Goal: Information Seeking & Learning: Check status

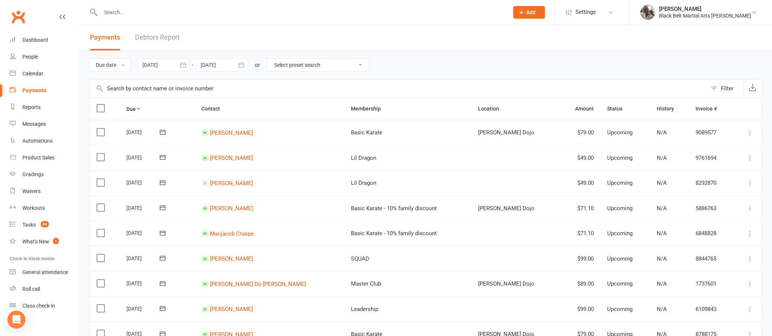
click at [324, 12] on input "text" at bounding box center [301, 12] width 406 height 10
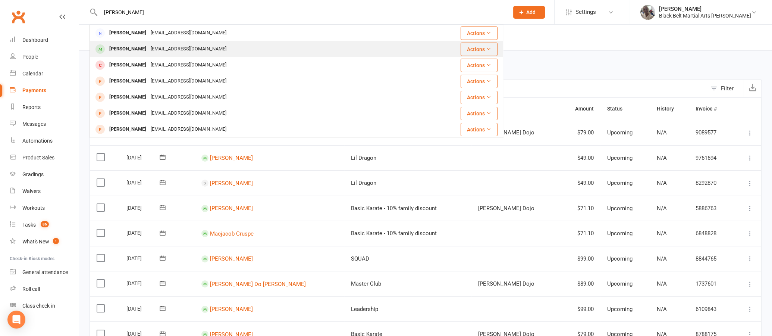
type input "[PERSON_NAME]"
click at [157, 52] on div "[EMAIL_ADDRESS][DOMAIN_NAME]" at bounding box center [189, 49] width 80 height 11
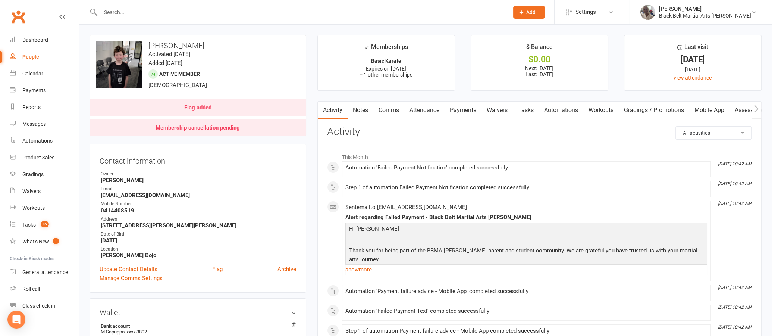
click at [463, 107] on link "Payments" at bounding box center [463, 109] width 37 height 17
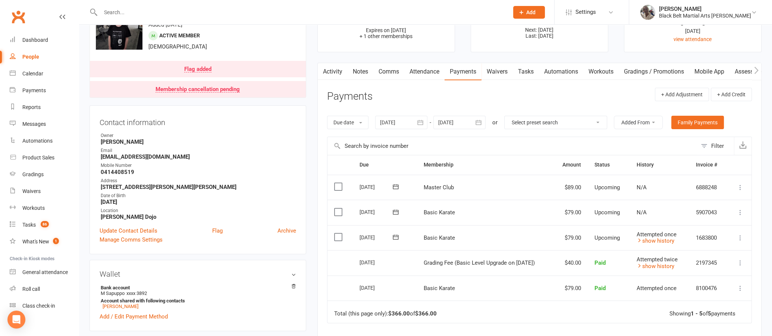
scroll to position [37, 0]
click at [368, 72] on link "Notes" at bounding box center [361, 72] width 26 height 17
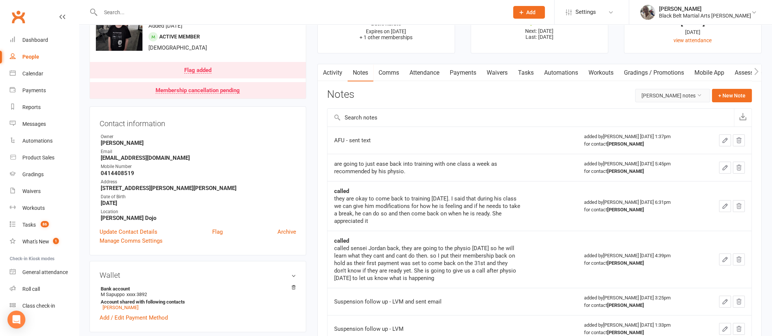
click at [654, 93] on button "[PERSON_NAME] notes" at bounding box center [672, 95] width 75 height 13
click at [646, 127] on link "All family notes" at bounding box center [662, 126] width 74 height 15
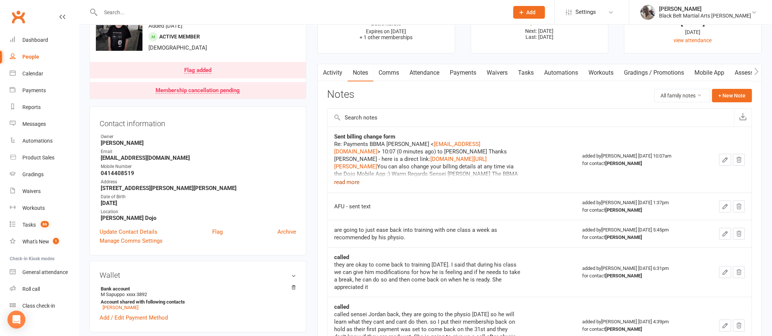
click at [347, 183] on button "read more" at bounding box center [346, 182] width 25 height 9
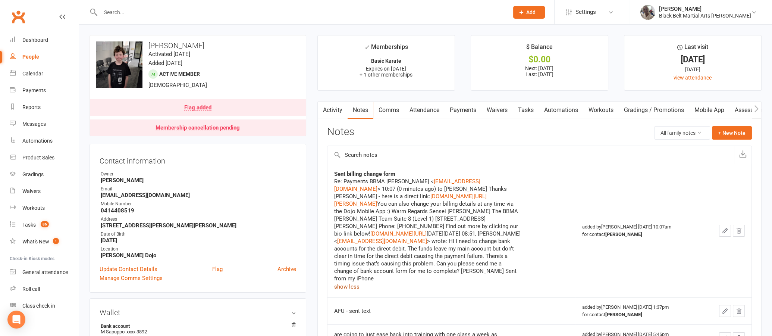
click at [475, 107] on link "Payments" at bounding box center [463, 109] width 37 height 17
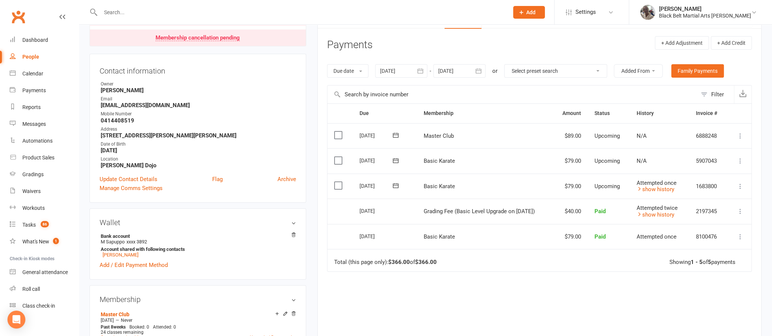
scroll to position [62, 0]
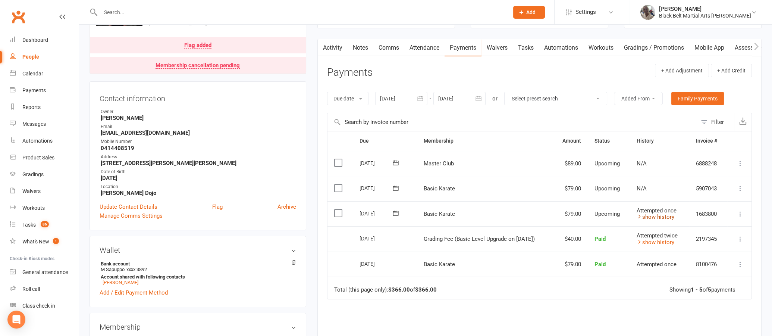
click at [648, 213] on link "show history" at bounding box center [656, 216] width 38 height 7
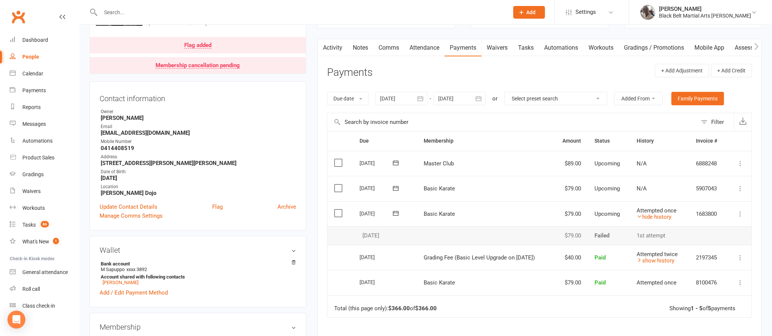
click at [395, 209] on icon at bounding box center [395, 212] width 7 height 7
click at [541, 206] on td "Basic Karate" at bounding box center [485, 213] width 136 height 25
click at [395, 212] on icon at bounding box center [395, 212] width 7 height 7
click at [468, 282] on span "19" at bounding box center [471, 285] width 6 height 6
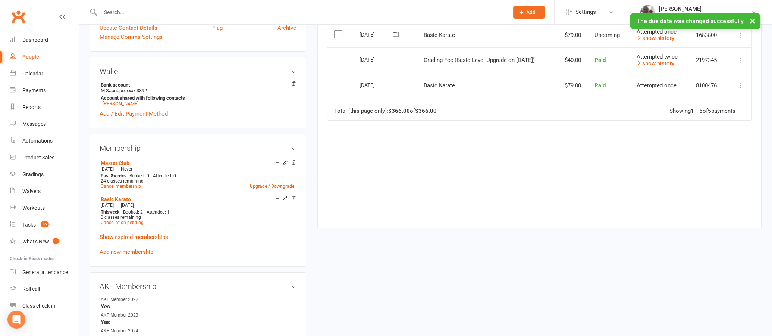
scroll to position [241, 0]
click at [287, 196] on icon at bounding box center [285, 197] width 3 height 3
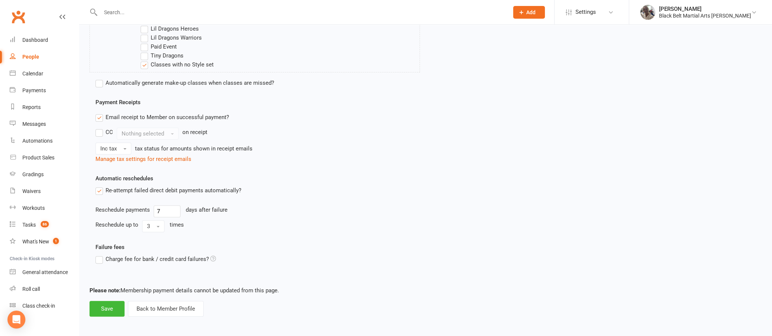
scroll to position [458, 0]
click at [103, 307] on button "Save" at bounding box center [107, 310] width 35 height 16
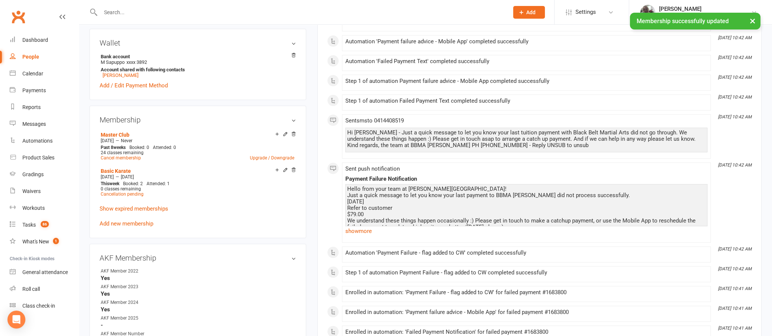
scroll to position [268, 0]
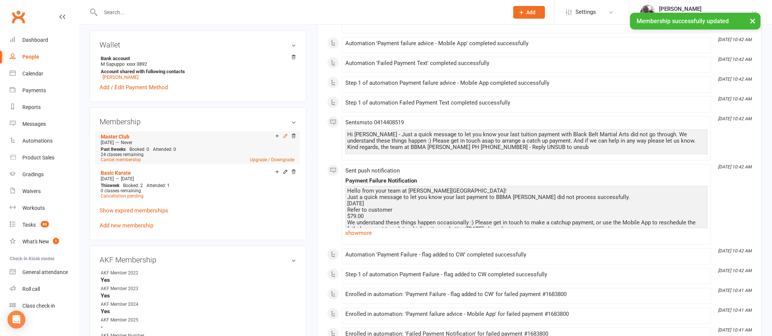
click at [286, 133] on icon at bounding box center [285, 135] width 5 height 5
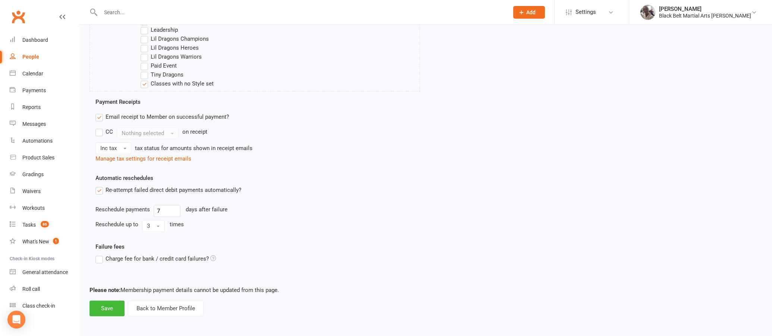
scroll to position [439, 0]
click at [101, 307] on button "Save" at bounding box center [107, 310] width 35 height 16
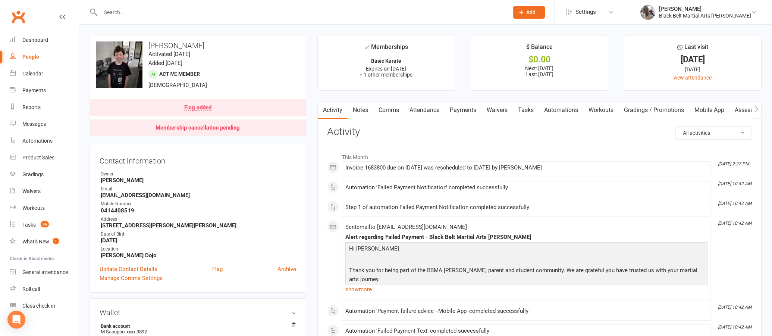
click at [267, 16] on input "text" at bounding box center [301, 12] width 406 height 10
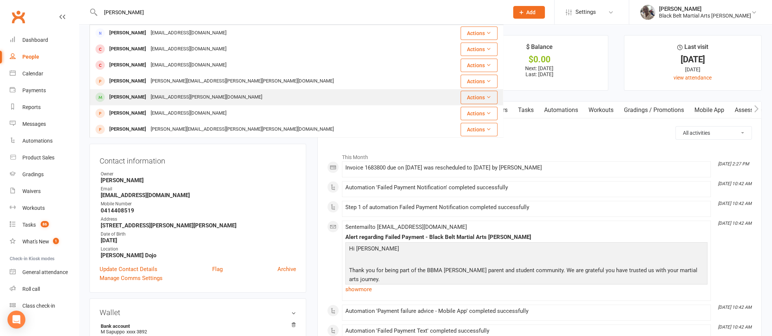
type input "[PERSON_NAME]"
click at [140, 100] on div "[PERSON_NAME]" at bounding box center [127, 97] width 41 height 11
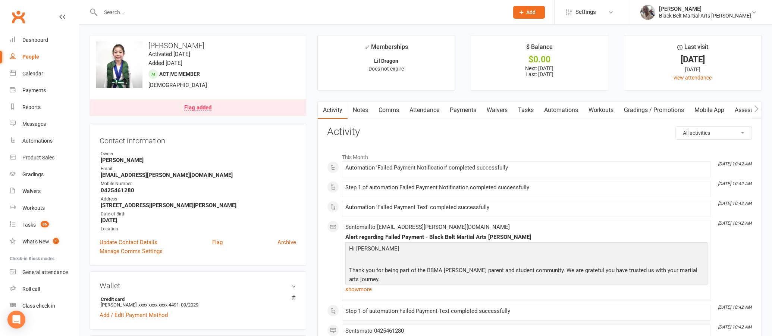
click at [464, 104] on link "Payments" at bounding box center [463, 109] width 37 height 17
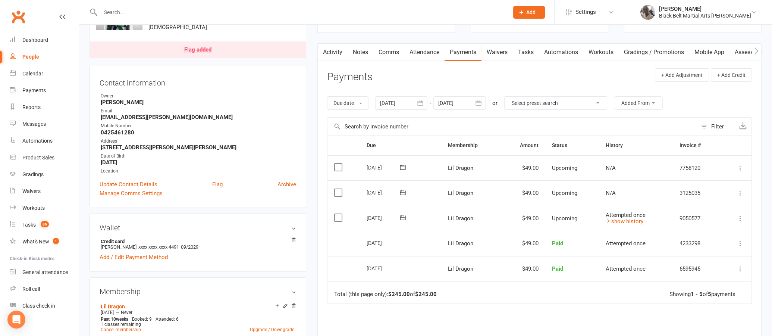
scroll to position [57, 0]
click at [611, 219] on link "show history" at bounding box center [625, 222] width 38 height 7
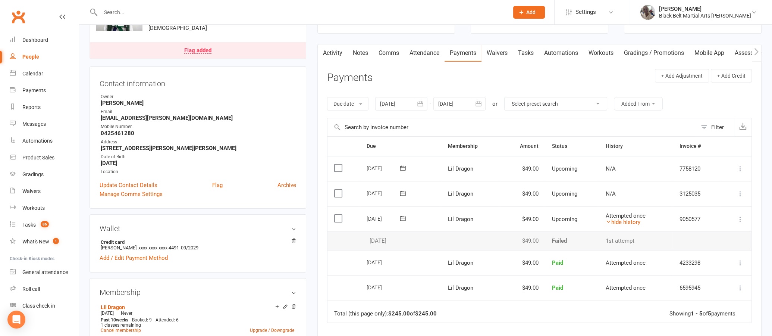
click at [402, 216] on icon at bounding box center [403, 218] width 6 height 5
click at [321, 220] on div "Activity Notes Comms Attendance Payments Waivers Tasks Automations Workouts Gra…" at bounding box center [540, 237] width 444 height 387
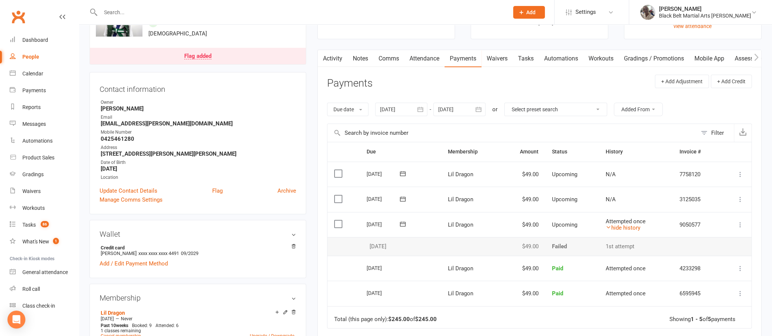
scroll to position [0, 0]
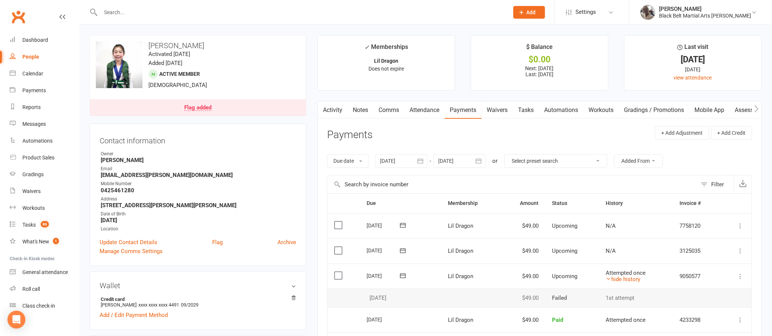
click at [297, 12] on input "text" at bounding box center [301, 12] width 406 height 10
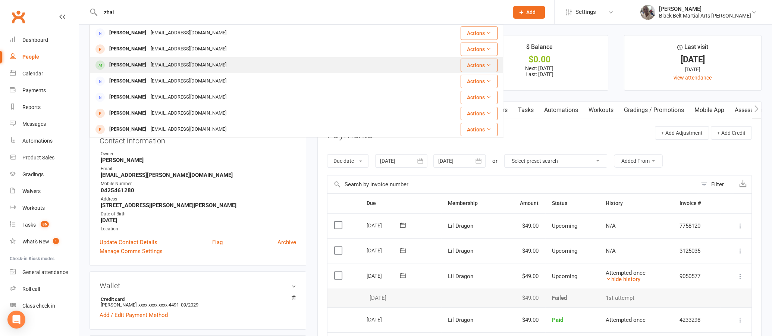
type input "zhai"
click at [172, 63] on div "[EMAIL_ADDRESS][DOMAIN_NAME]" at bounding box center [189, 65] width 80 height 11
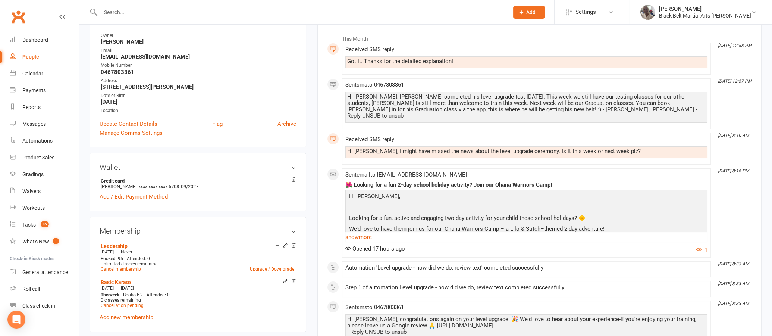
scroll to position [118, 0]
click at [360, 232] on link "show more" at bounding box center [527, 237] width 362 height 10
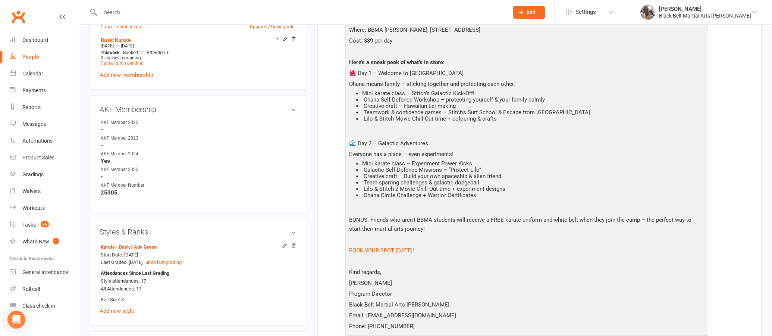
scroll to position [359, 0]
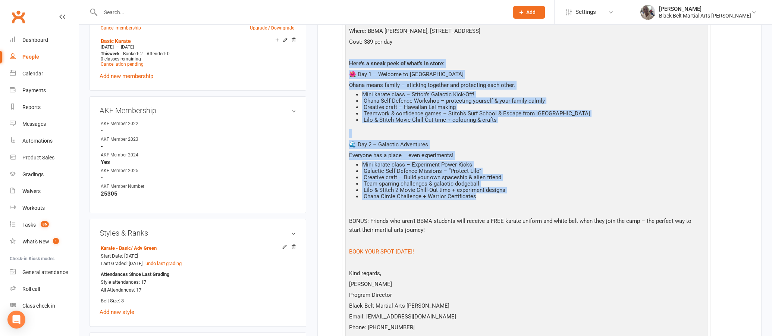
drag, startPoint x: 350, startPoint y: 52, endPoint x: 507, endPoint y: 190, distance: 208.7
click at [507, 190] on div "Hi [PERSON_NAME], Looking for a fun, active and engaging two-day activity for y…" at bounding box center [526, 142] width 359 height 383
copy div "Here’s a sneak peek of what’s in store: 🌺 Day 1 – Welcome to Ohana Ohana means …"
click at [320, 111] on div "Activity Notes Comms Attendance Payments Waivers Tasks Automations Workouts Gra…" at bounding box center [540, 315] width 444 height 1146
drag, startPoint x: 348, startPoint y: 47, endPoint x: 532, endPoint y: 187, distance: 230.4
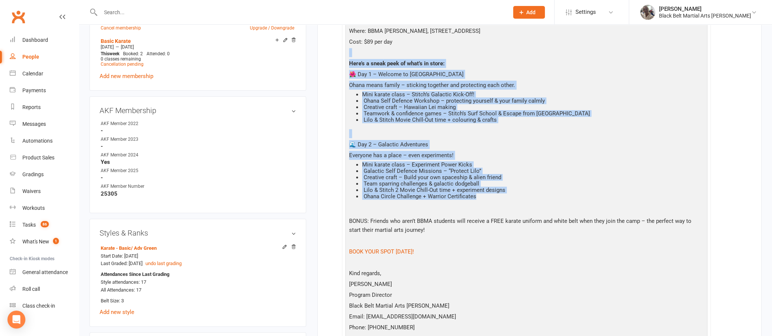
click at [532, 187] on div "Hi [PERSON_NAME], Looking for a fun, active and engaging two-day activity for y…" at bounding box center [526, 142] width 359 height 383
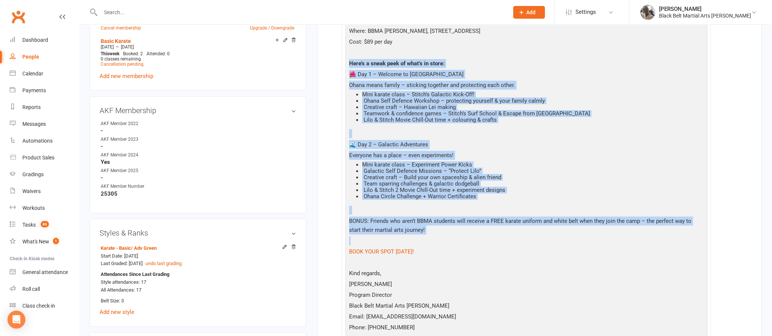
drag, startPoint x: 523, startPoint y: 235, endPoint x: 346, endPoint y: 58, distance: 250.1
click at [346, 58] on div "Hi [PERSON_NAME], Looking for a fun, active and engaging two-day activity for y…" at bounding box center [527, 148] width 362 height 398
copy div "Lore’i d sitam cons ad elit’s do eiusm: 🌺 Tem 3 – Incidid ut Labor Etdol magna …"
click at [333, 60] on div "This Month [DATE] 12:58 PM Received SMS reply Got it. Thanks for the detailed e…" at bounding box center [539, 330] width 425 height 1080
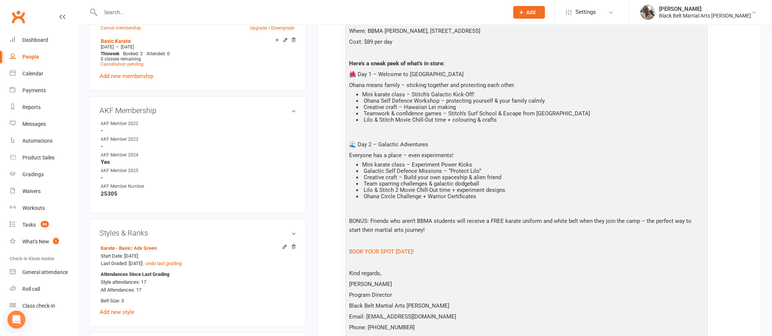
scroll to position [0, 0]
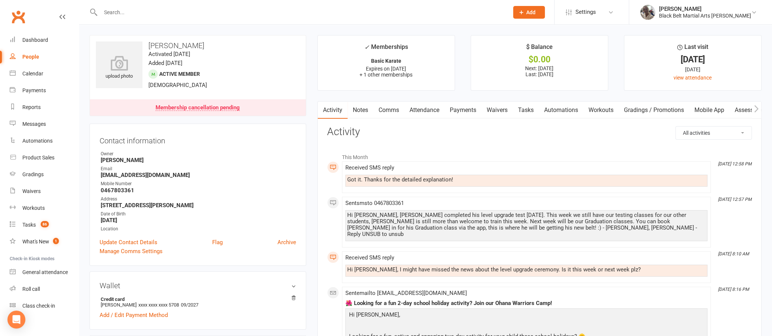
click at [237, 7] on input "text" at bounding box center [301, 12] width 406 height 10
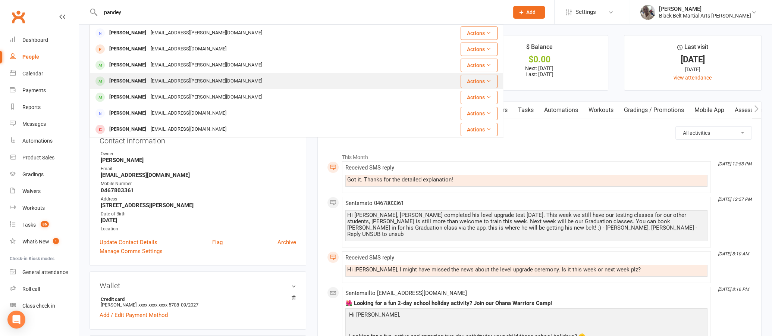
type input "pandey"
click at [138, 79] on div "[PERSON_NAME]" at bounding box center [127, 81] width 41 height 11
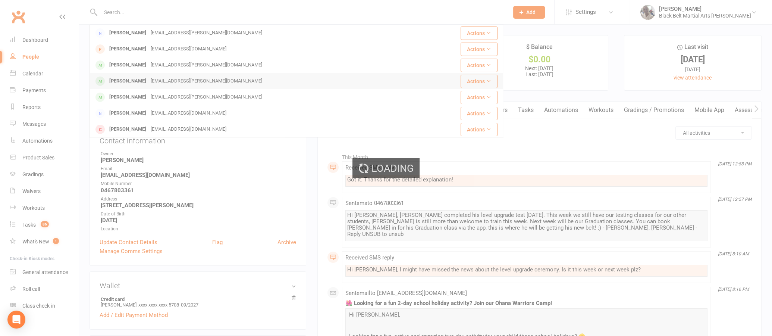
click at [138, 79] on div "Loading" at bounding box center [386, 168] width 772 height 336
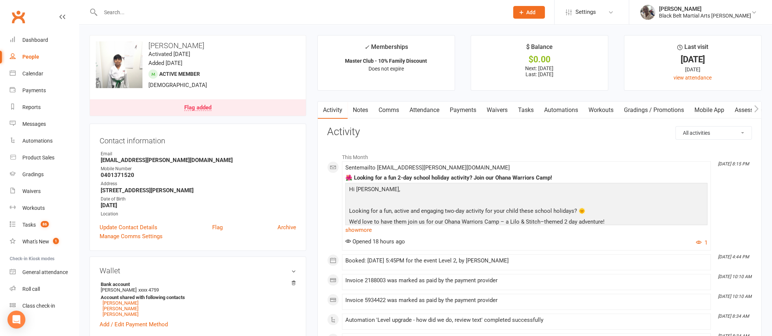
click at [362, 112] on link "Notes" at bounding box center [361, 109] width 26 height 17
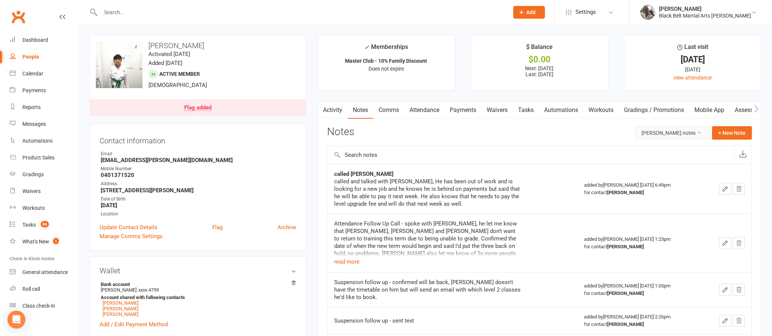
click at [666, 128] on button "[PERSON_NAME] notes" at bounding box center [672, 132] width 75 height 13
click at [643, 161] on link "All family notes" at bounding box center [662, 164] width 74 height 15
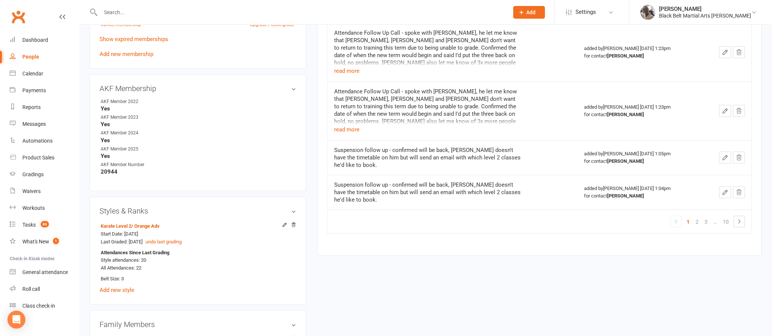
scroll to position [372, 0]
click at [233, 8] on input "text" at bounding box center [301, 12] width 406 height 10
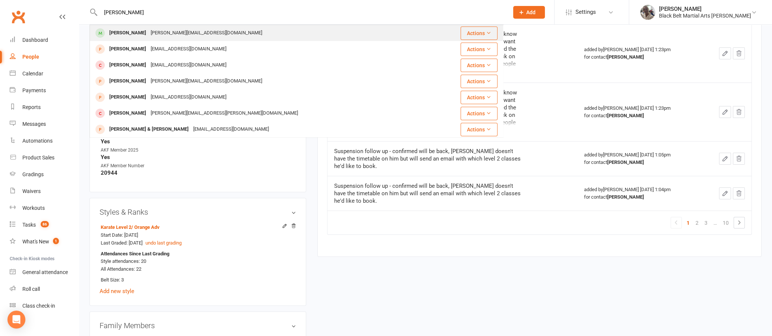
type input "[PERSON_NAME]"
click at [149, 31] on div "[PERSON_NAME][EMAIL_ADDRESS][DOMAIN_NAME]" at bounding box center [207, 33] width 116 height 11
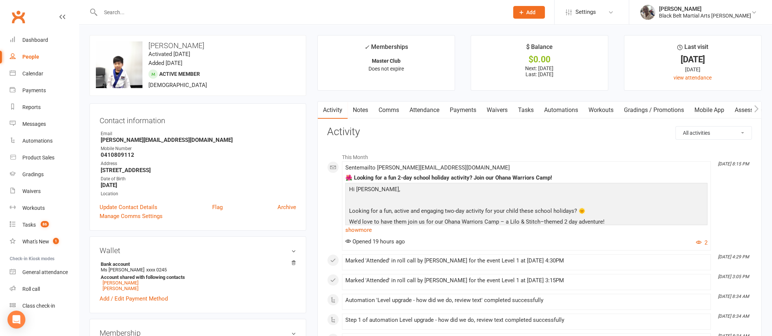
click at [363, 116] on link "Notes" at bounding box center [361, 109] width 26 height 17
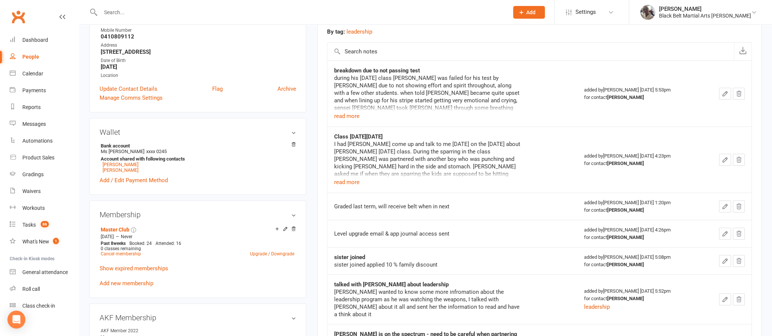
scroll to position [126, 0]
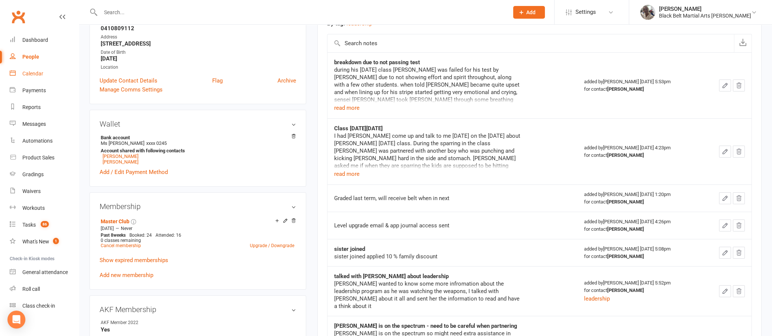
click at [37, 70] on link "Calendar" at bounding box center [44, 73] width 69 height 17
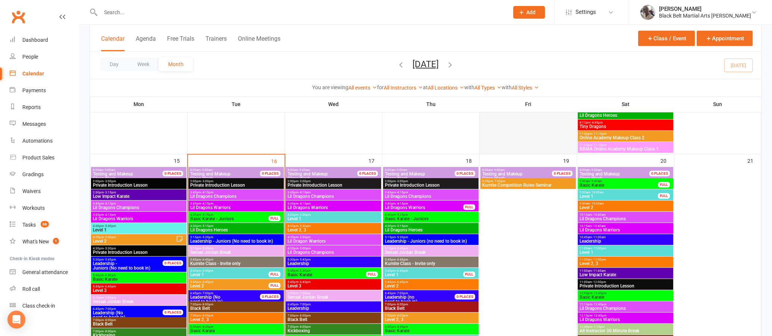
scroll to position [646, 0]
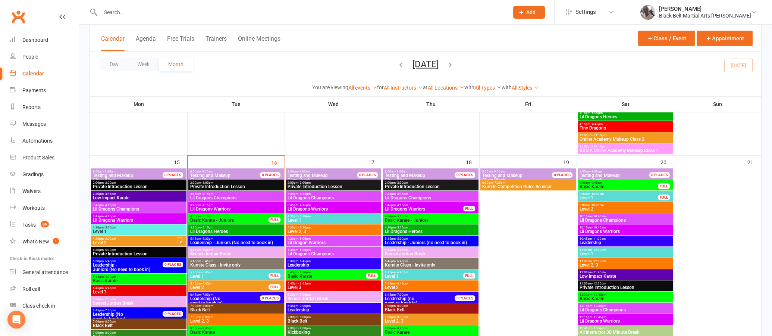
click at [455, 60] on icon "button" at bounding box center [450, 64] width 8 height 8
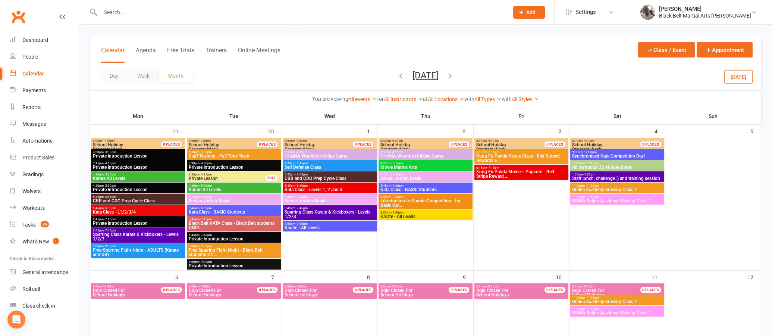
scroll to position [33, 0]
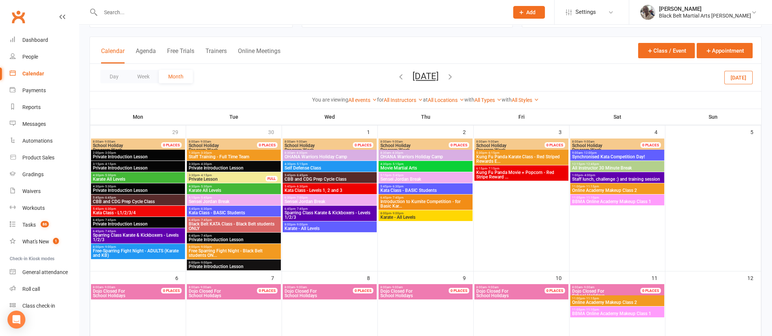
click at [327, 152] on span "8:30am - 4:30pm" at bounding box center [329, 152] width 91 height 3
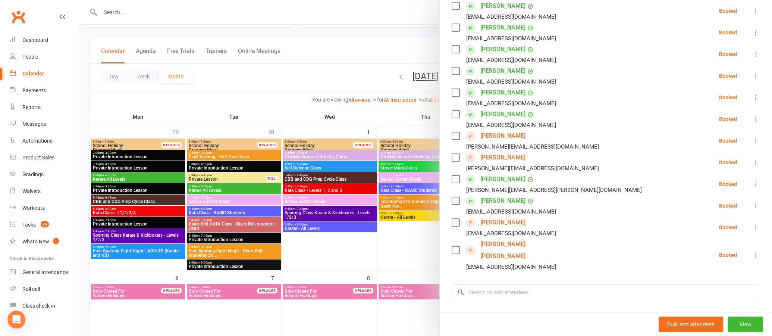
scroll to position [0, 0]
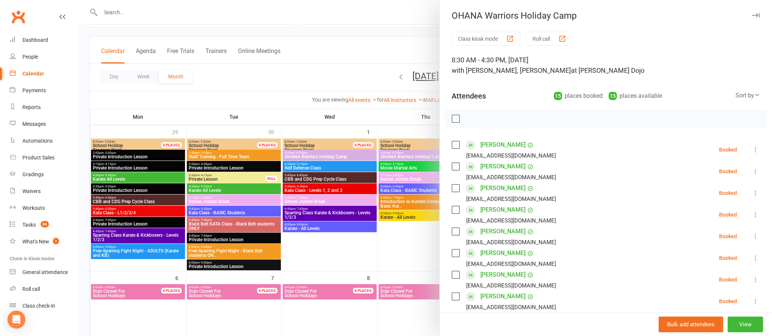
click at [752, 11] on button "button" at bounding box center [756, 15] width 9 height 9
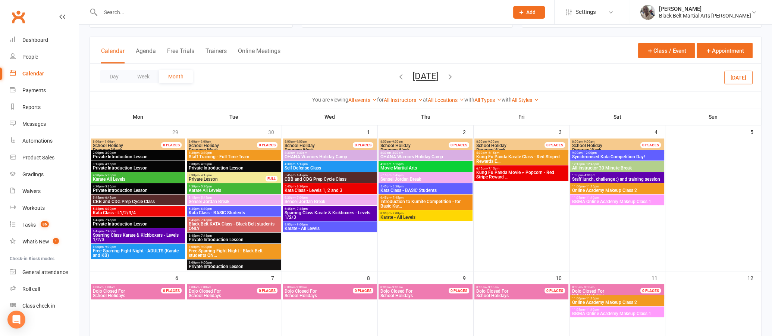
click at [421, 154] on span "OHANA Warriors Holiday Camp" at bounding box center [425, 156] width 91 height 4
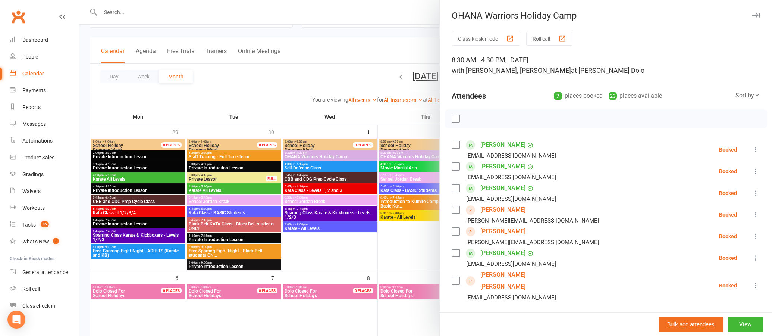
click at [370, 52] on div at bounding box center [425, 168] width 693 height 336
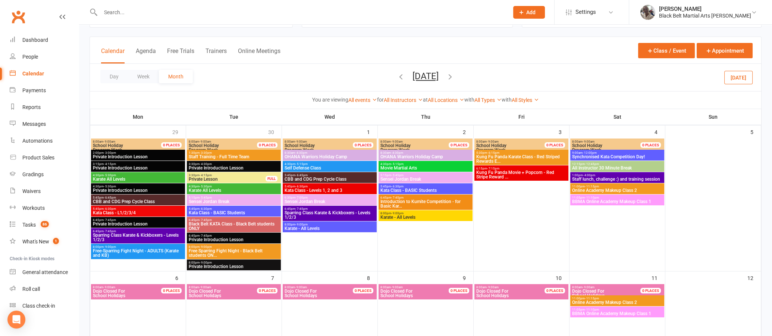
click at [351, 150] on div "8:30am - 4:30pm OHANA Warriors Holiday Camp" at bounding box center [330, 155] width 94 height 11
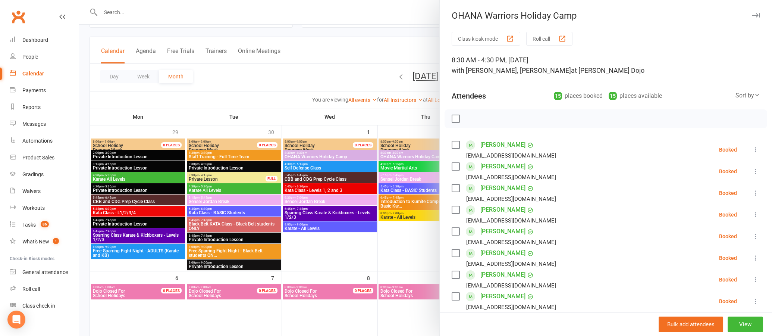
click at [752, 12] on button "button" at bounding box center [756, 15] width 9 height 9
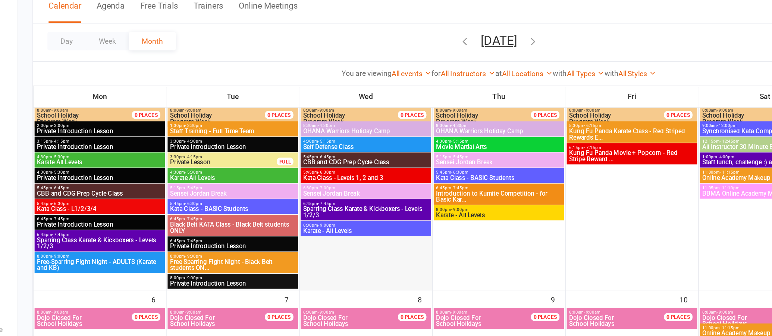
scroll to position [61, 0]
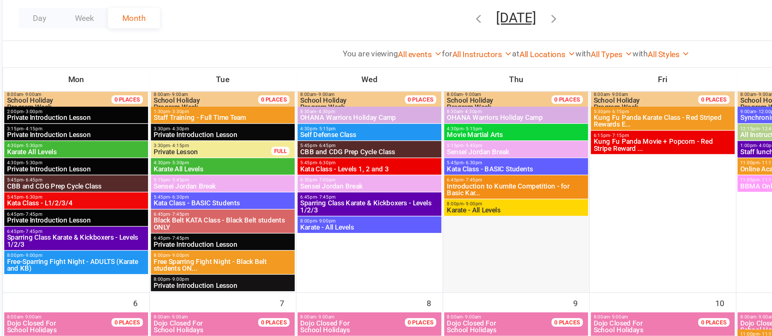
drag, startPoint x: 530, startPoint y: 212, endPoint x: 447, endPoint y: 209, distance: 83.7
click at [447, 209] on tr "29 30 1 2 3 4 5" at bounding box center [425, 171] width 671 height 146
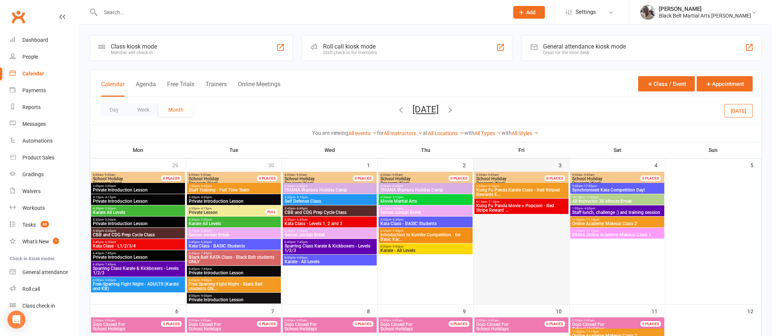
scroll to position [1, 0]
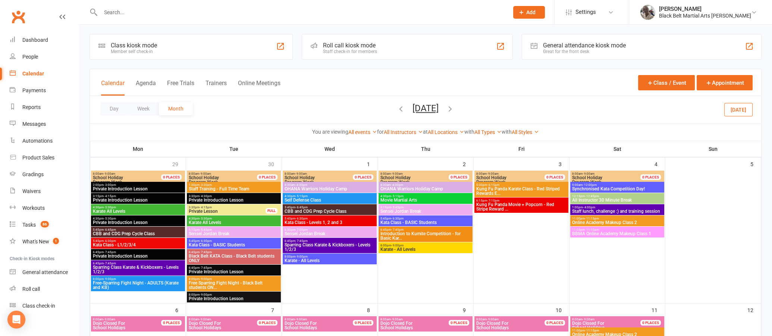
click at [511, 191] on span "Kung Fu Panda Karate Class - Red Striped Rewards E..." at bounding box center [521, 191] width 91 height 9
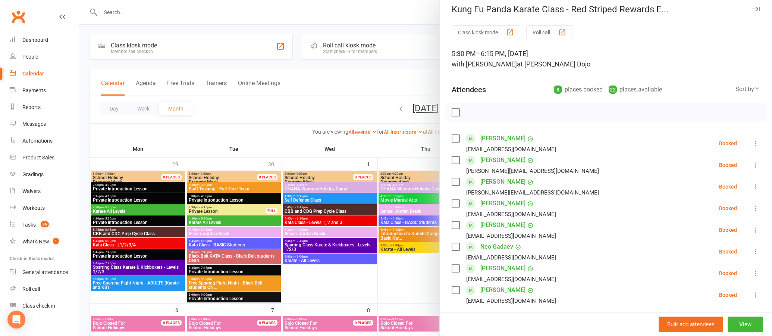
scroll to position [0, 0]
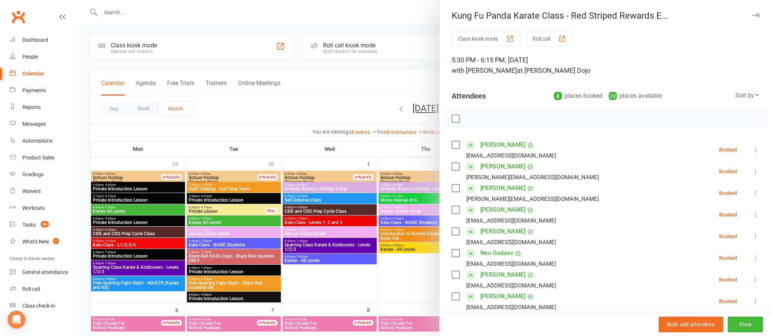
click at [752, 15] on icon "button" at bounding box center [756, 15] width 8 height 4
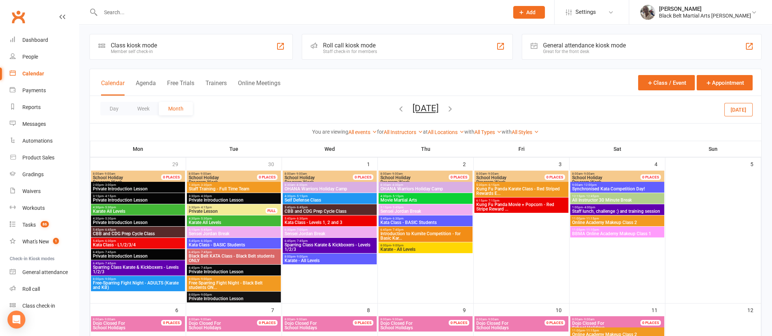
click at [499, 206] on span "Kung Fu Panda Movie + Popcorn - Red Stripe Reward ..." at bounding box center [521, 206] width 91 height 9
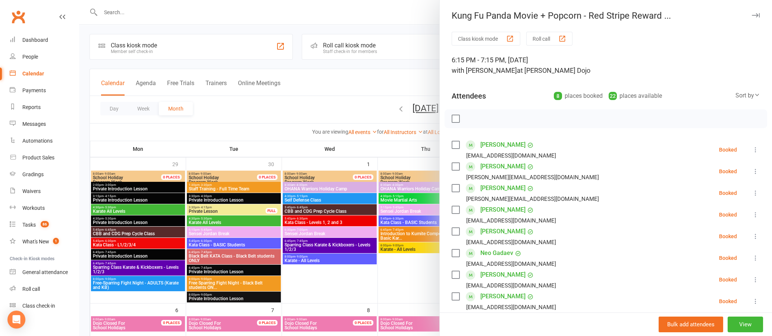
click at [752, 13] on icon "button" at bounding box center [756, 15] width 8 height 4
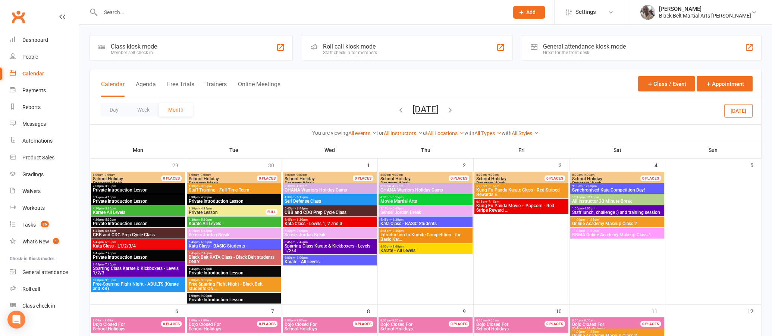
scroll to position [1, 0]
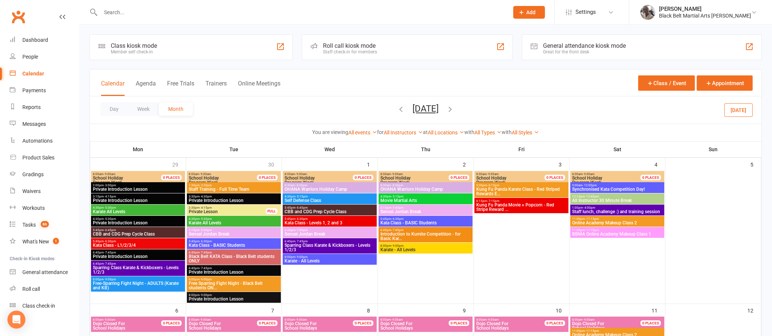
click at [397, 105] on icon "button" at bounding box center [401, 109] width 8 height 8
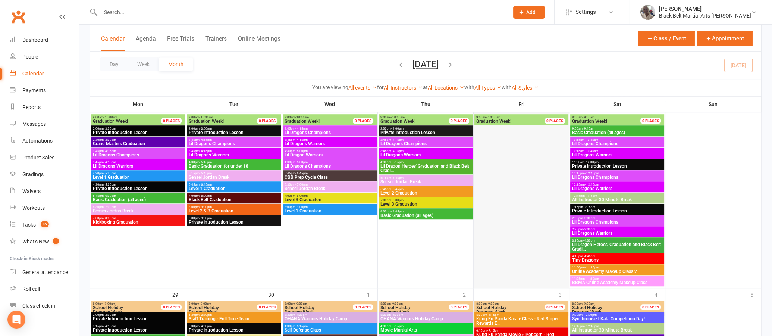
scroll to position [1016, 0]
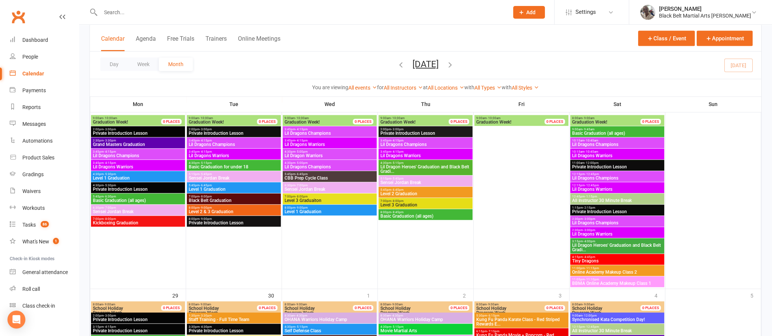
click at [343, 12] on input "text" at bounding box center [301, 12] width 406 height 10
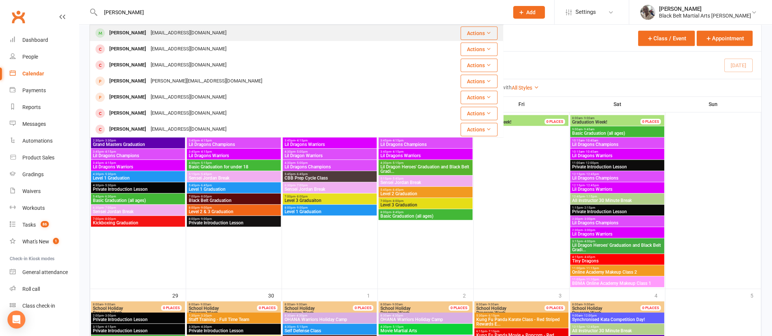
type input "[PERSON_NAME]"
click at [159, 32] on div "[EMAIL_ADDRESS][DOMAIN_NAME]" at bounding box center [189, 33] width 80 height 11
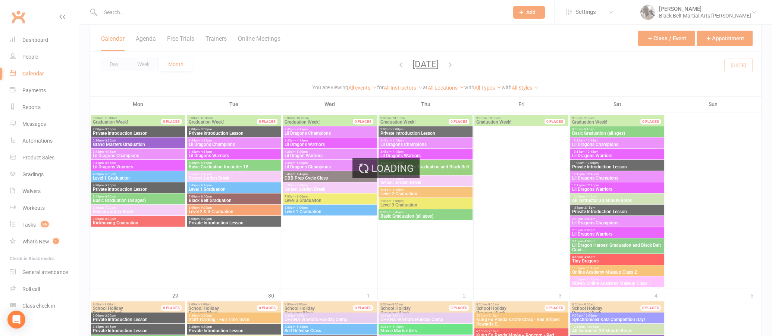
click at [164, 42] on div "Loading" at bounding box center [386, 168] width 772 height 336
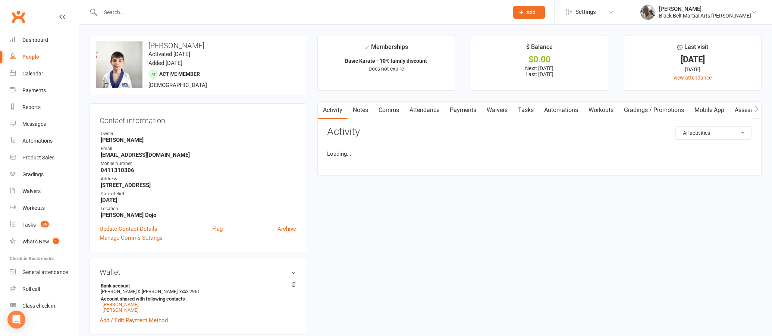
click at [122, 10] on input "text" at bounding box center [301, 12] width 406 height 10
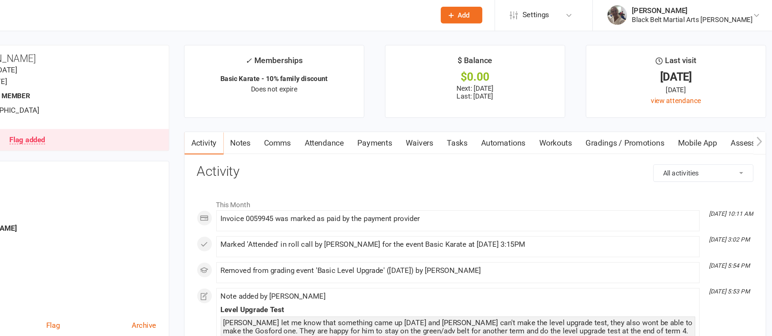
click at [421, 107] on link "Attendance" at bounding box center [425, 109] width 40 height 17
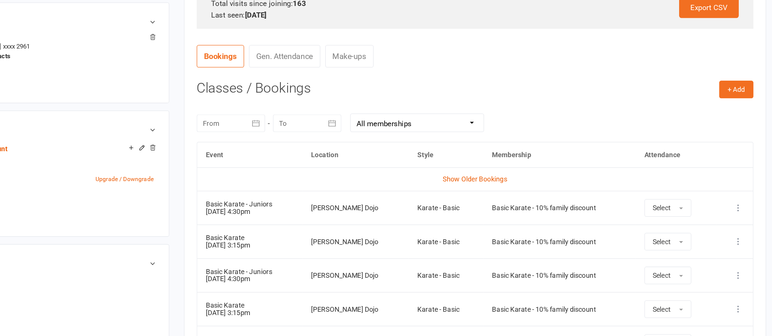
scroll to position [198, 0]
click at [376, 172] on icon "button" at bounding box center [372, 171] width 7 height 7
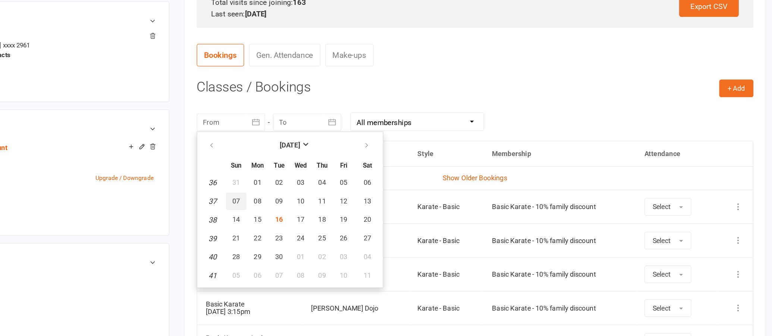
click at [358, 230] on span "07" at bounding box center [357, 232] width 6 height 6
type input "[DATE]"
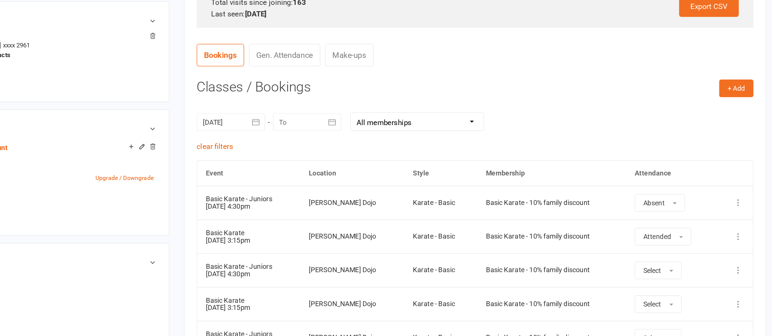
click at [430, 172] on icon "button" at bounding box center [430, 171] width 7 height 7
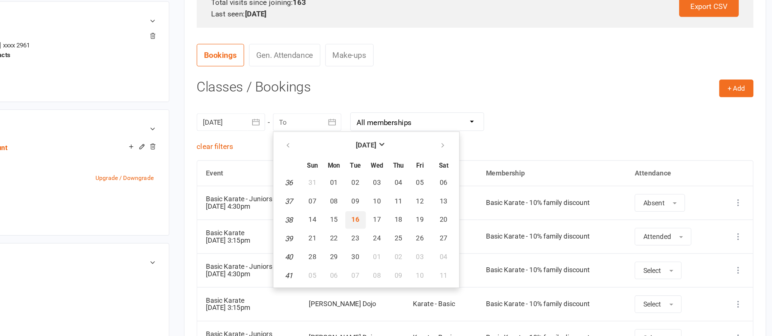
click at [452, 244] on button "16" at bounding box center [449, 246] width 16 height 13
type input "[DATE]"
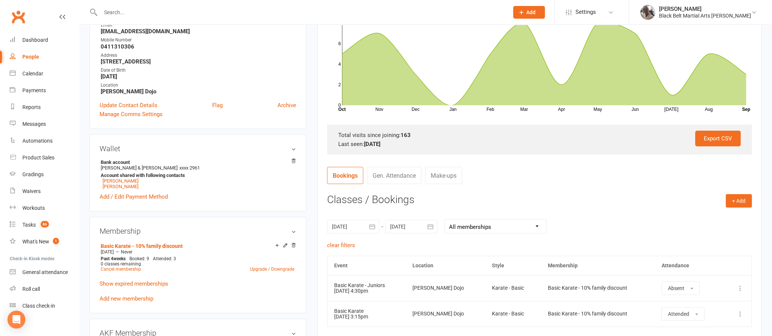
scroll to position [0, 0]
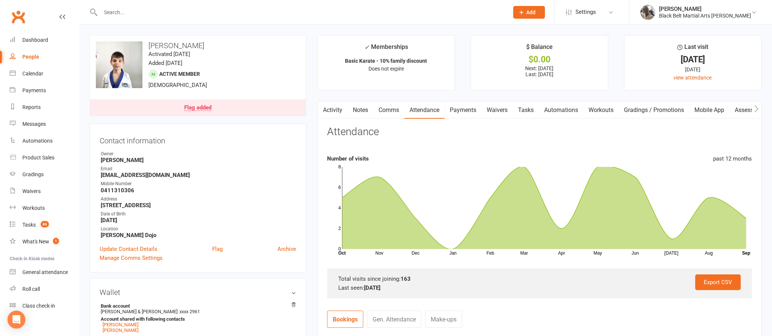
click at [248, 107] on link "Flag added" at bounding box center [198, 107] width 216 height 16
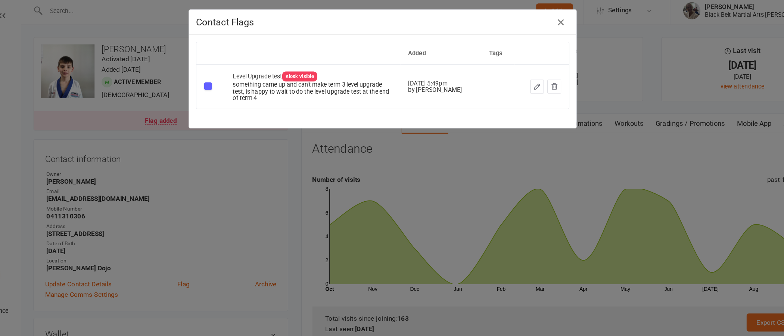
click at [541, 22] on icon "button" at bounding box center [545, 22] width 9 height 9
